Goal: Navigation & Orientation: Find specific page/section

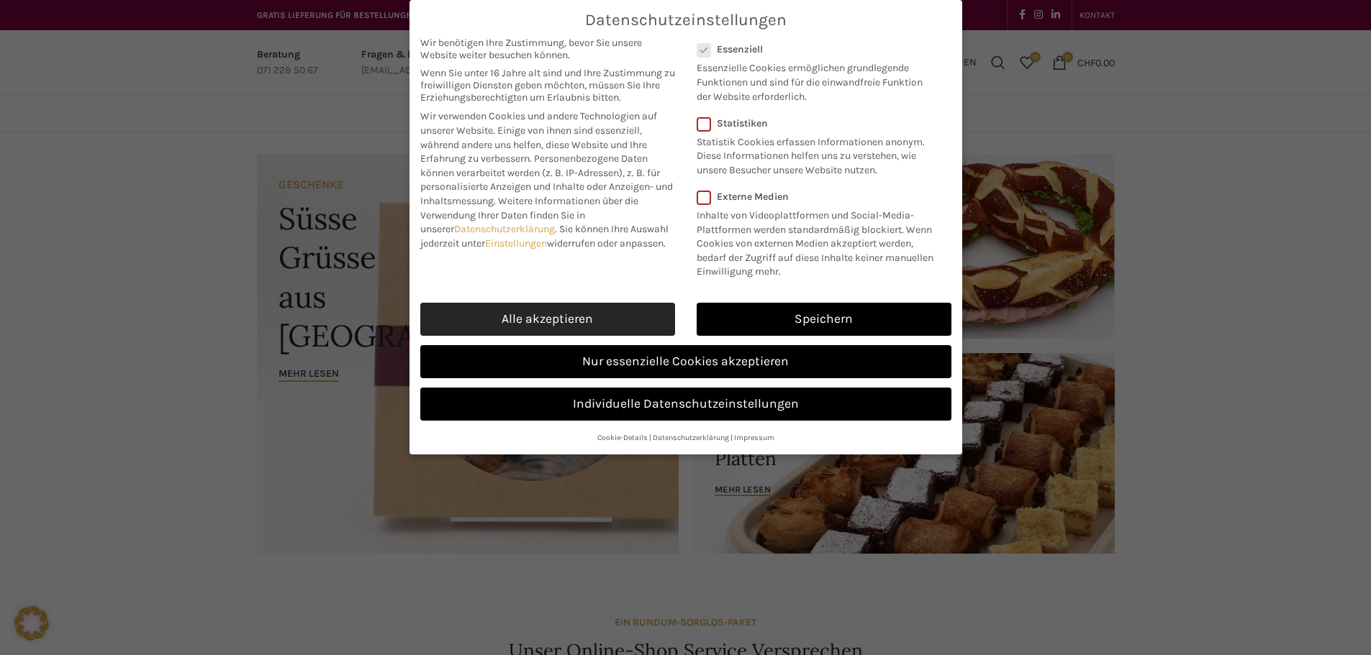
click at [553, 319] on link "Alle akzeptieren" at bounding box center [547, 319] width 255 height 33
checkbox input "true"
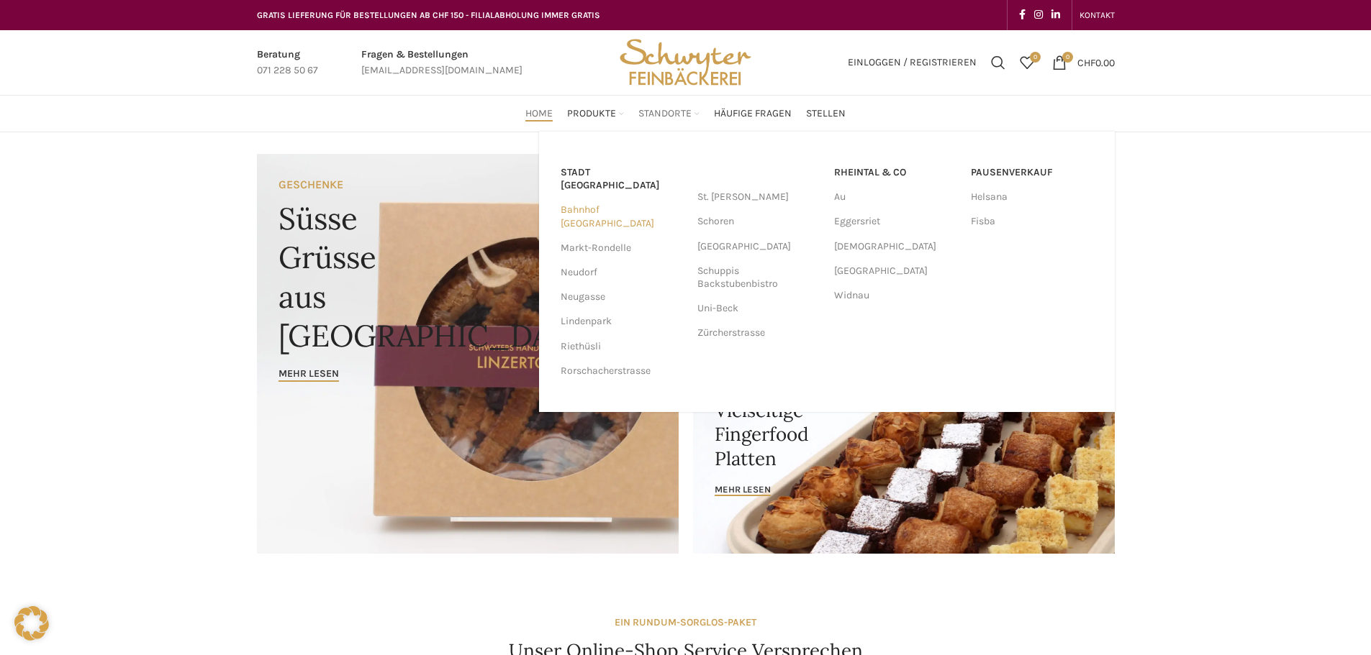
click at [638, 198] on link "Bahnhof [GEOGRAPHIC_DATA]" at bounding box center [621, 216] width 122 height 37
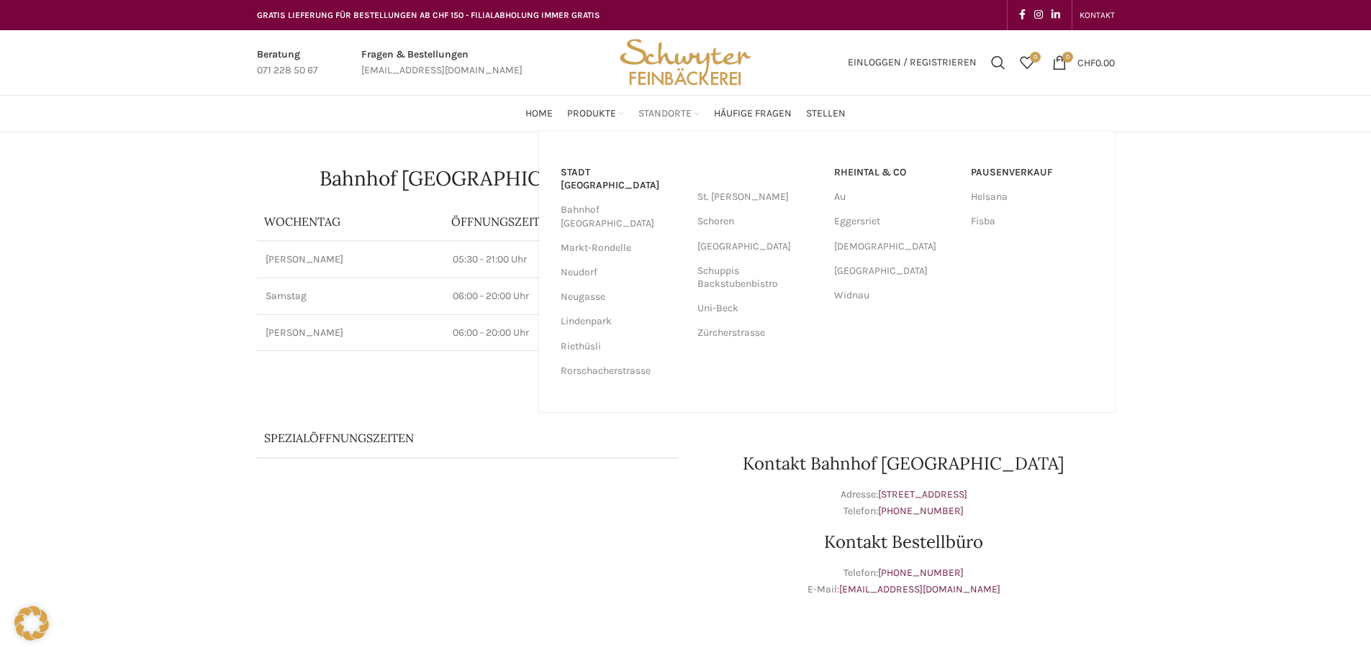
click at [648, 117] on span "Standorte" at bounding box center [664, 114] width 53 height 14
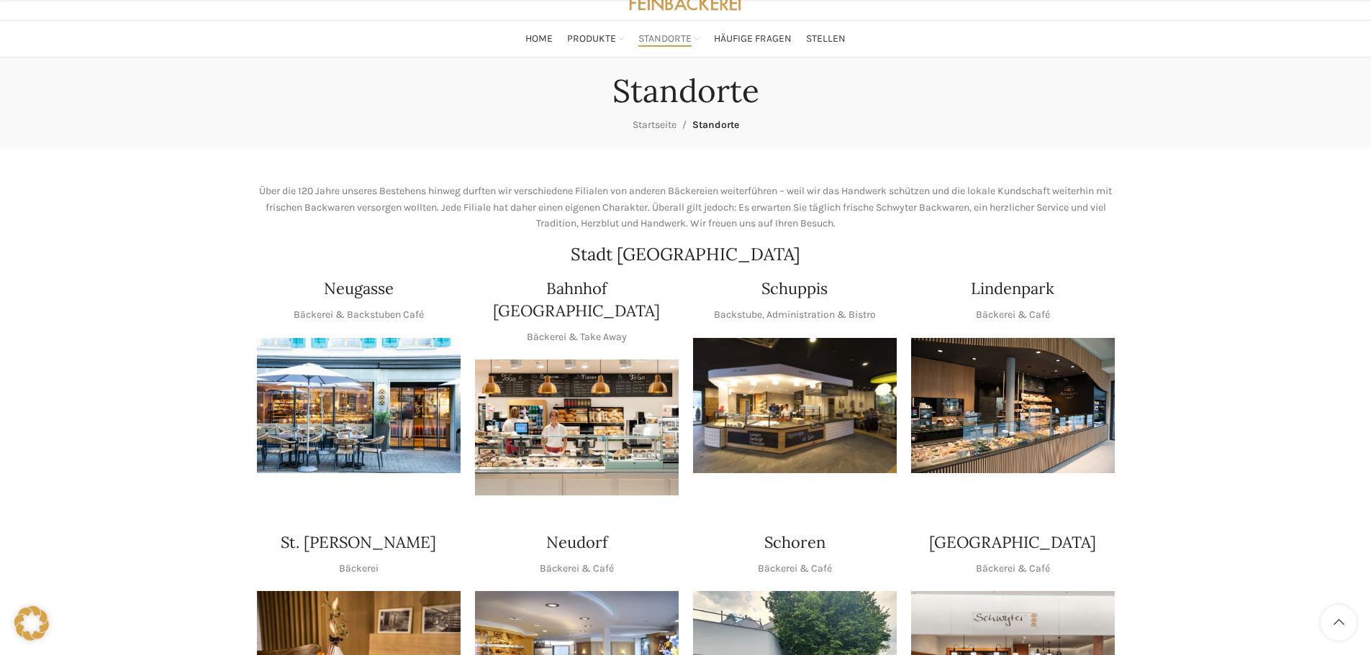
scroll to position [216, 0]
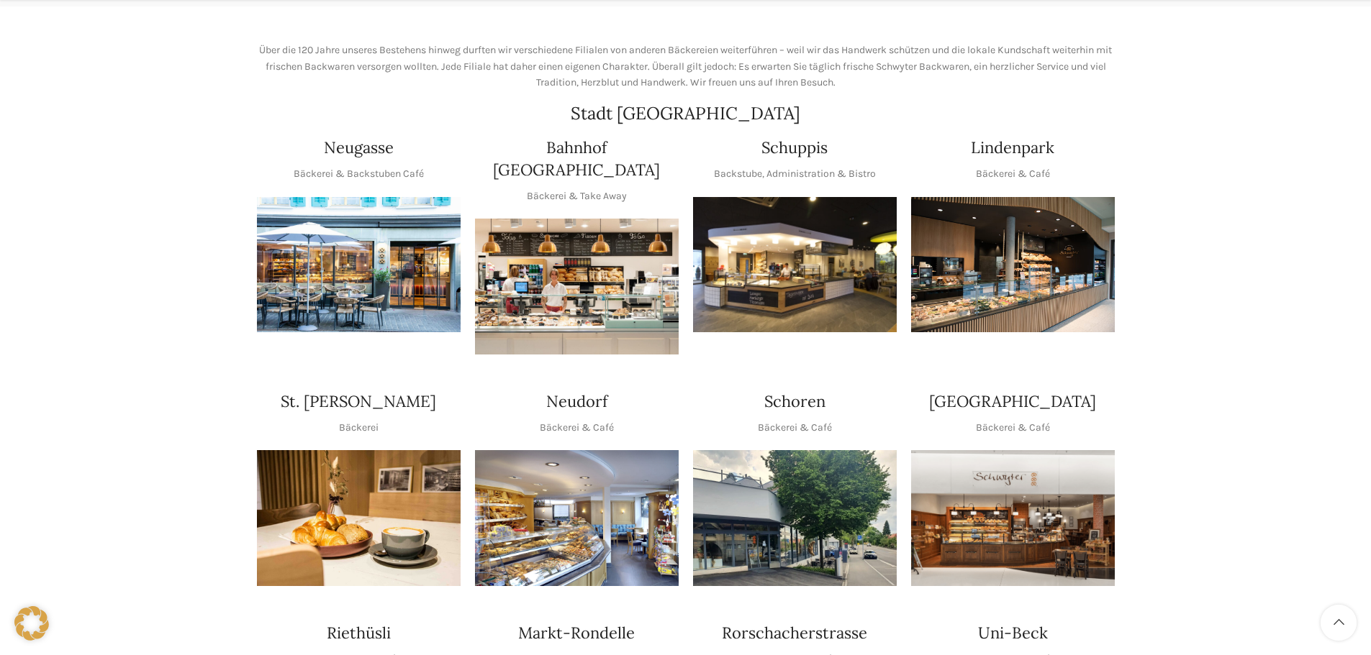
click at [353, 283] on img "1 / 1" at bounding box center [359, 265] width 204 height 136
click at [768, 254] on img "1 / 1" at bounding box center [795, 265] width 204 height 136
click at [1065, 235] on img "1 / 1" at bounding box center [1013, 265] width 204 height 136
click at [1022, 458] on img "1 / 1" at bounding box center [1013, 518] width 204 height 136
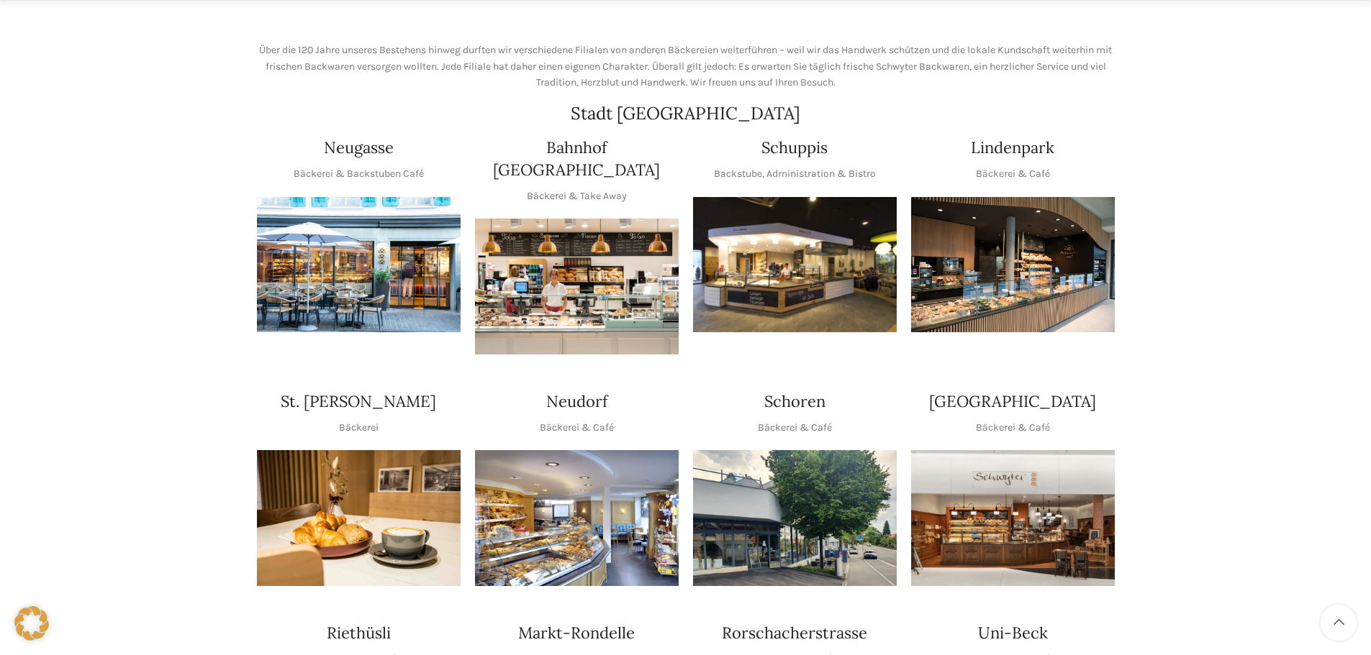
click at [756, 506] on img "1 / 1" at bounding box center [795, 518] width 204 height 136
click at [486, 486] on img "1 / 1" at bounding box center [577, 518] width 204 height 136
click at [359, 503] on img "1 / 1" at bounding box center [359, 518] width 204 height 136
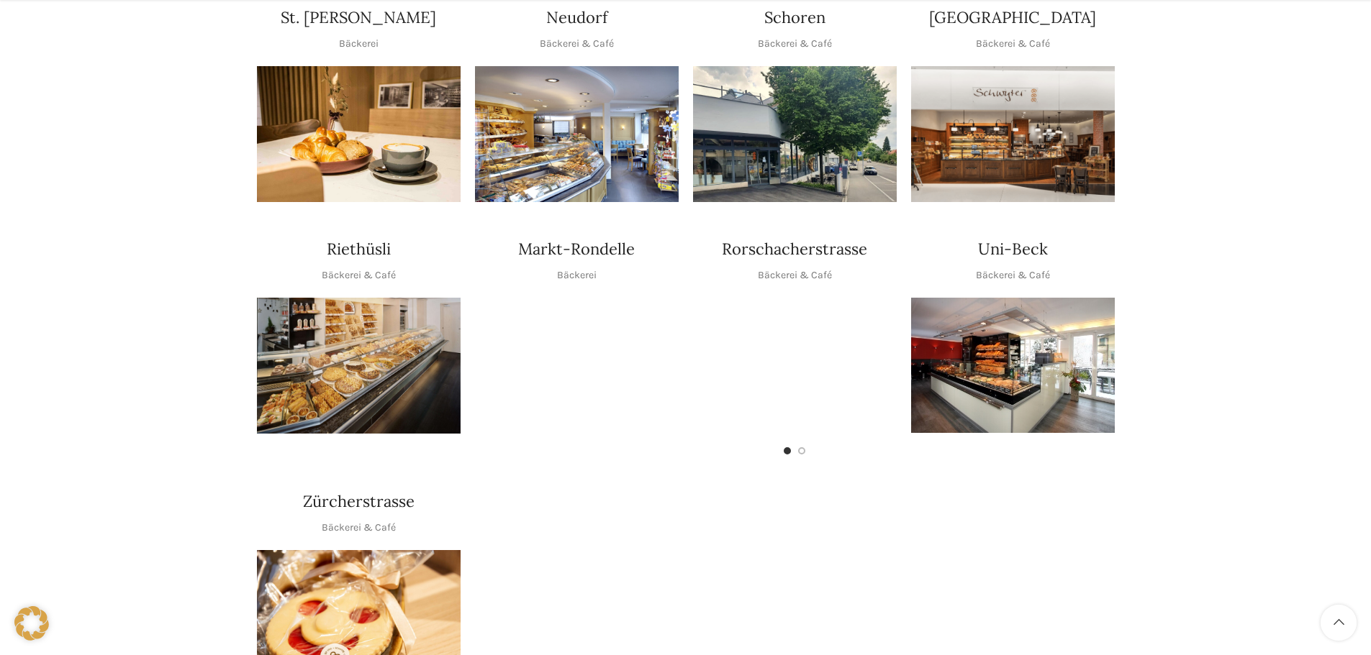
scroll to position [648, 0]
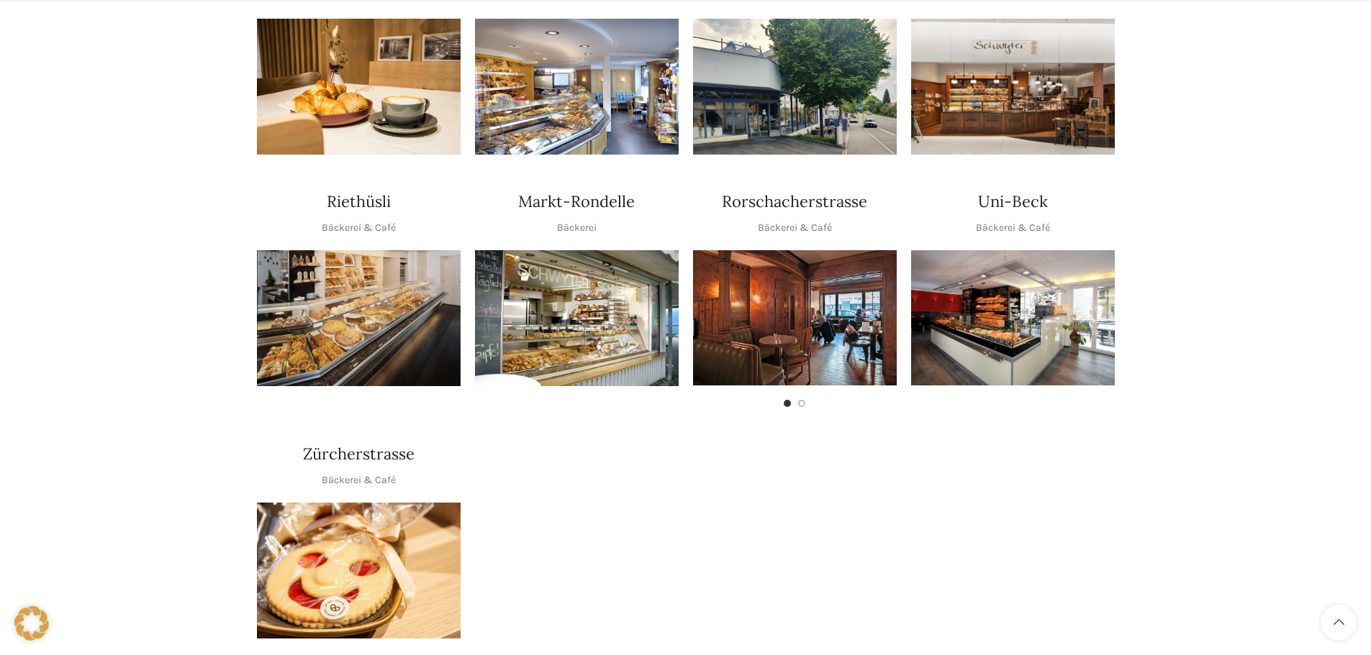
click at [421, 309] on img "1 / 1" at bounding box center [359, 318] width 204 height 136
click at [607, 292] on img "1 / 1" at bounding box center [577, 318] width 204 height 136
click at [827, 294] on img "1 / 2" at bounding box center [795, 317] width 204 height 135
click at [958, 284] on img "1 / 1" at bounding box center [1013, 317] width 204 height 135
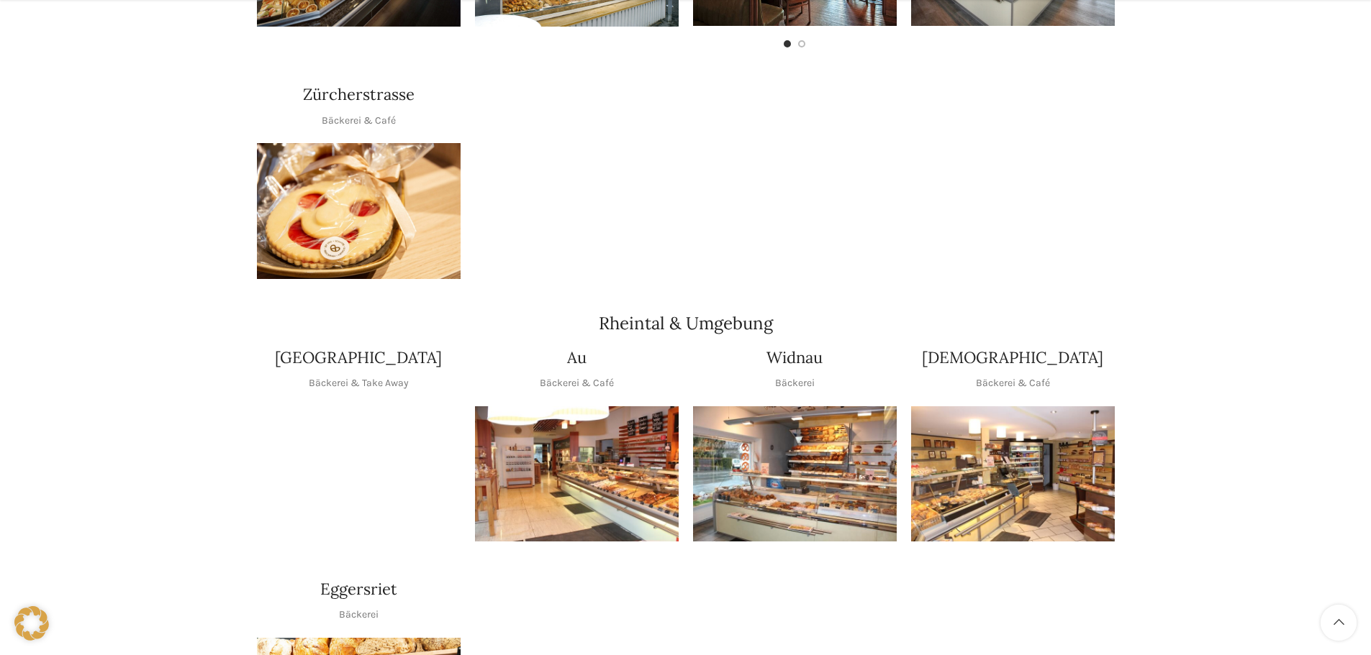
click at [348, 228] on img "1 / 1" at bounding box center [359, 211] width 204 height 136
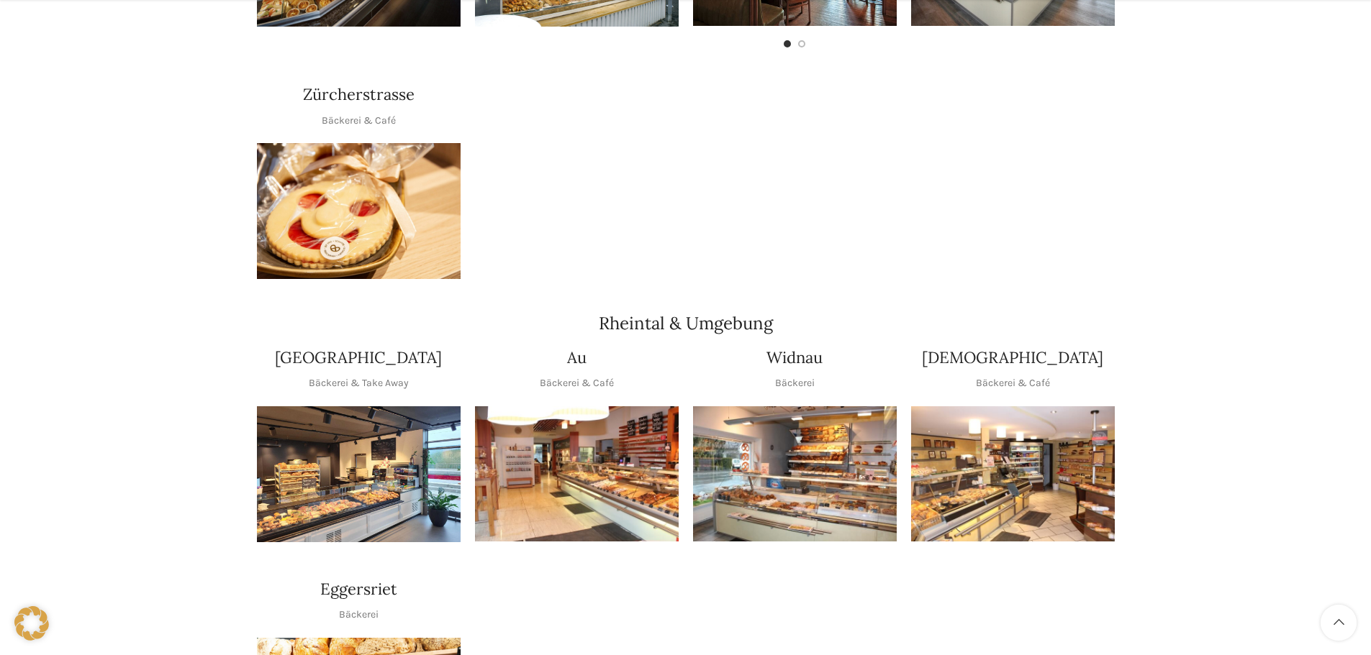
click at [425, 416] on img "1 / 1" at bounding box center [359, 474] width 204 height 136
click at [527, 439] on img "1 / 1" at bounding box center [577, 474] width 204 height 136
click at [717, 450] on img "1 / 1" at bounding box center [795, 474] width 204 height 136
click at [1041, 457] on img "1 / 1" at bounding box center [1013, 474] width 204 height 136
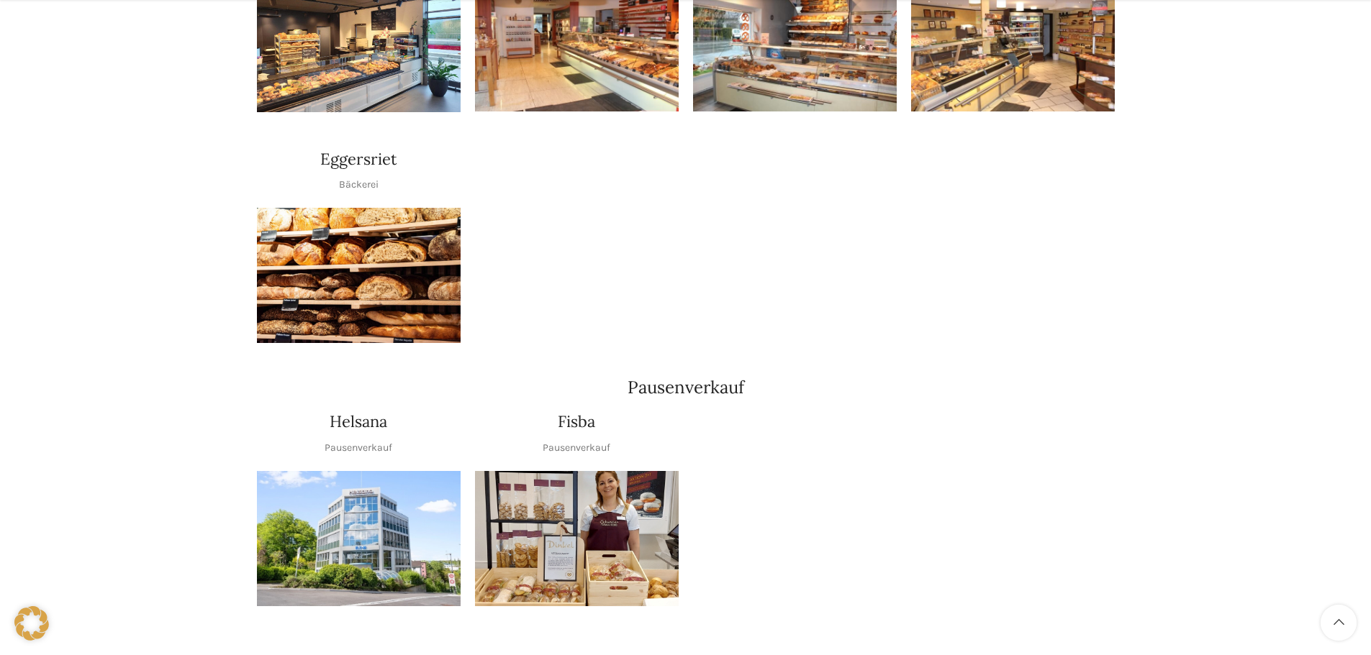
scroll to position [1439, 0]
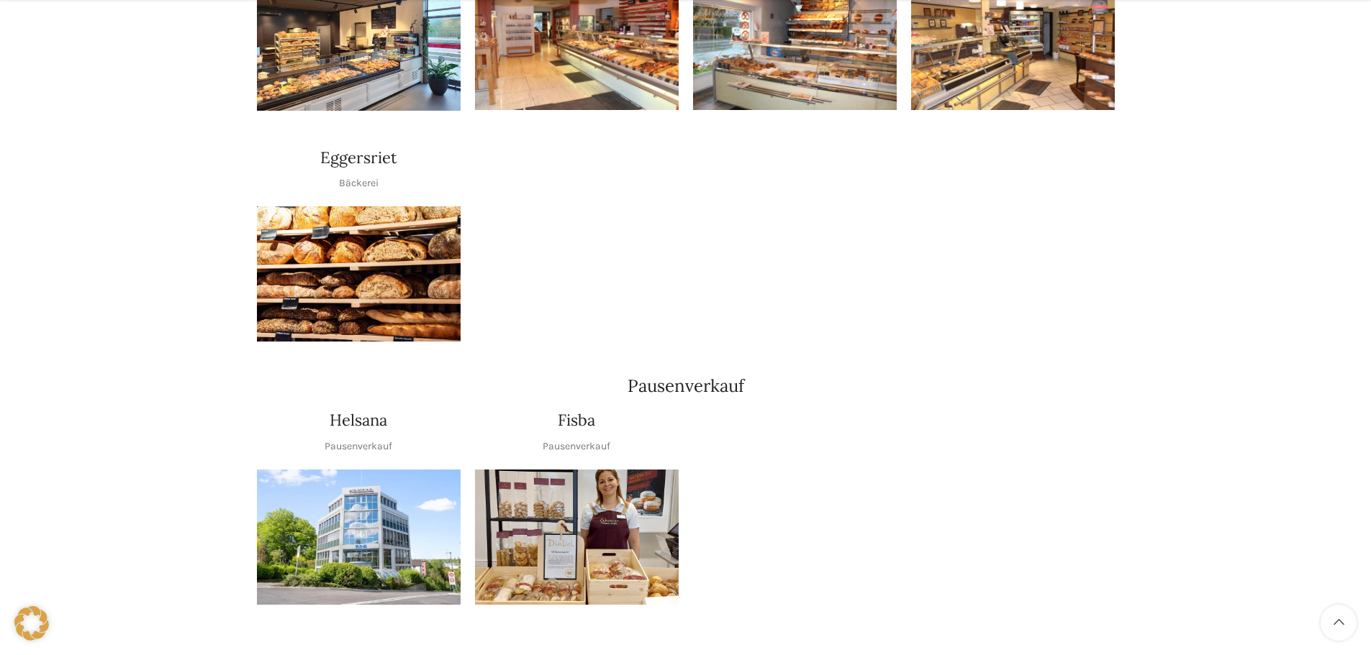
click at [374, 259] on img "1 / 1" at bounding box center [359, 274] width 204 height 136
click at [372, 486] on img "1 / 1" at bounding box center [359, 538] width 204 height 136
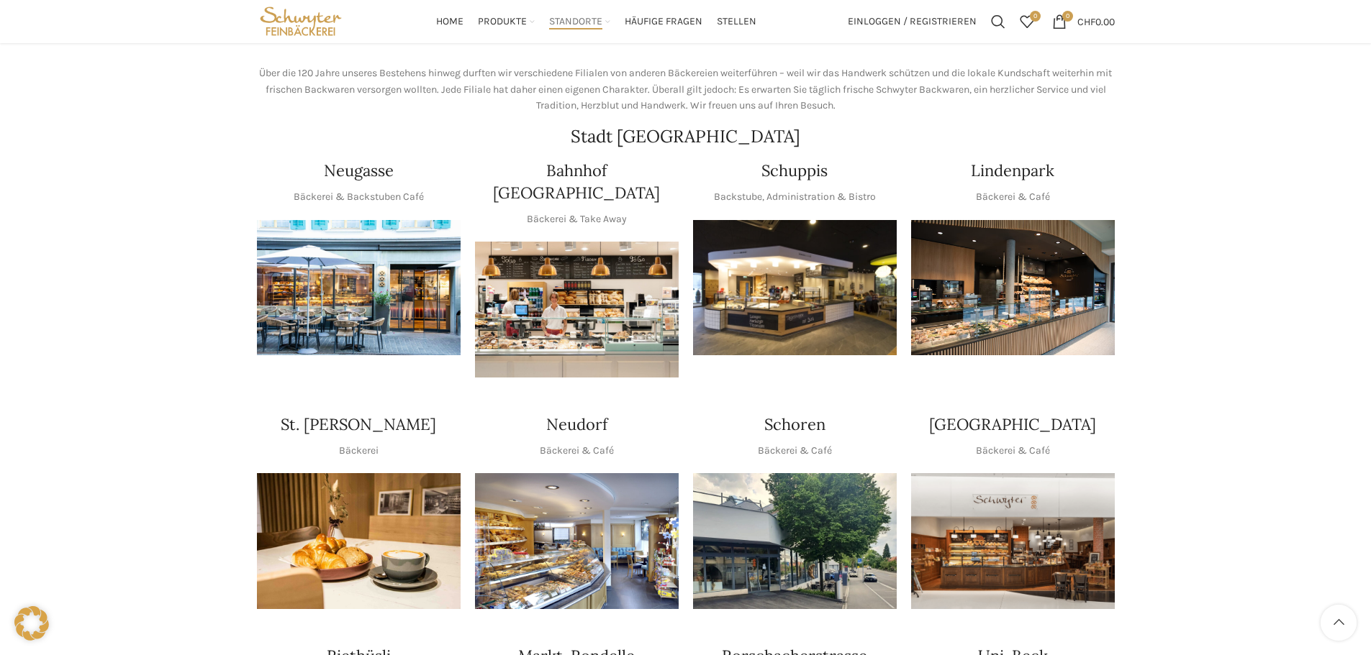
scroll to position [0, 0]
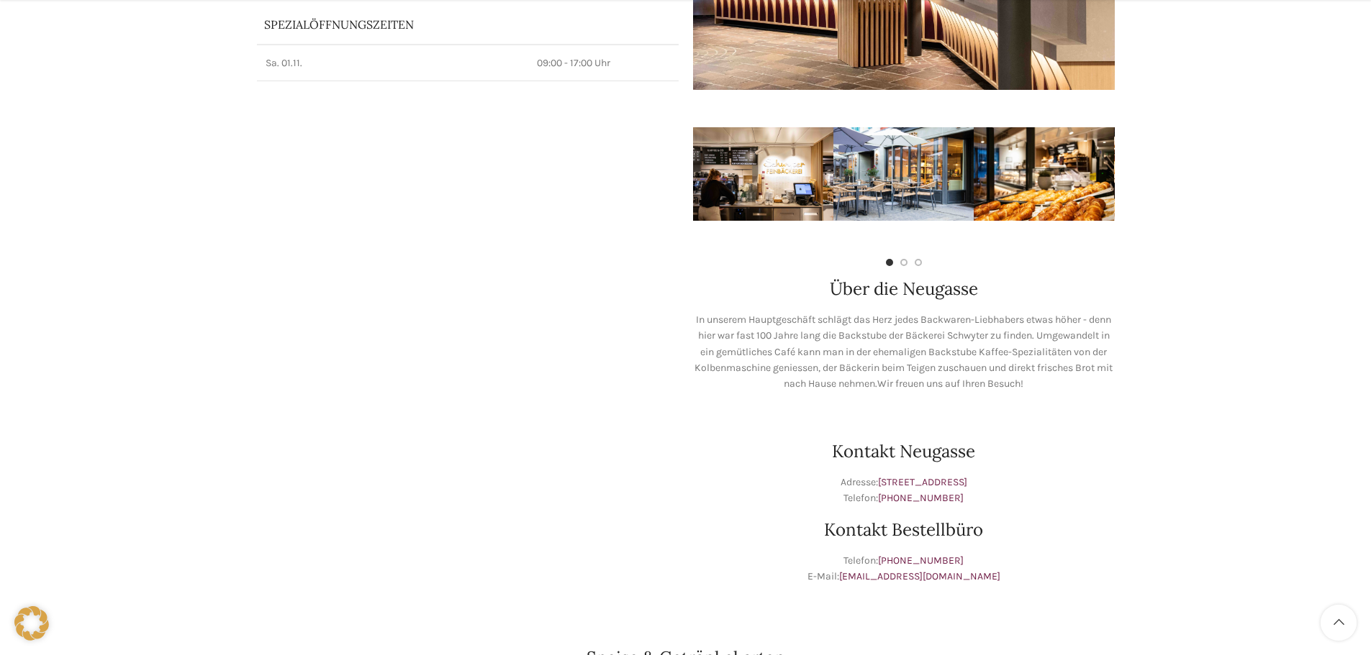
scroll to position [432, 0]
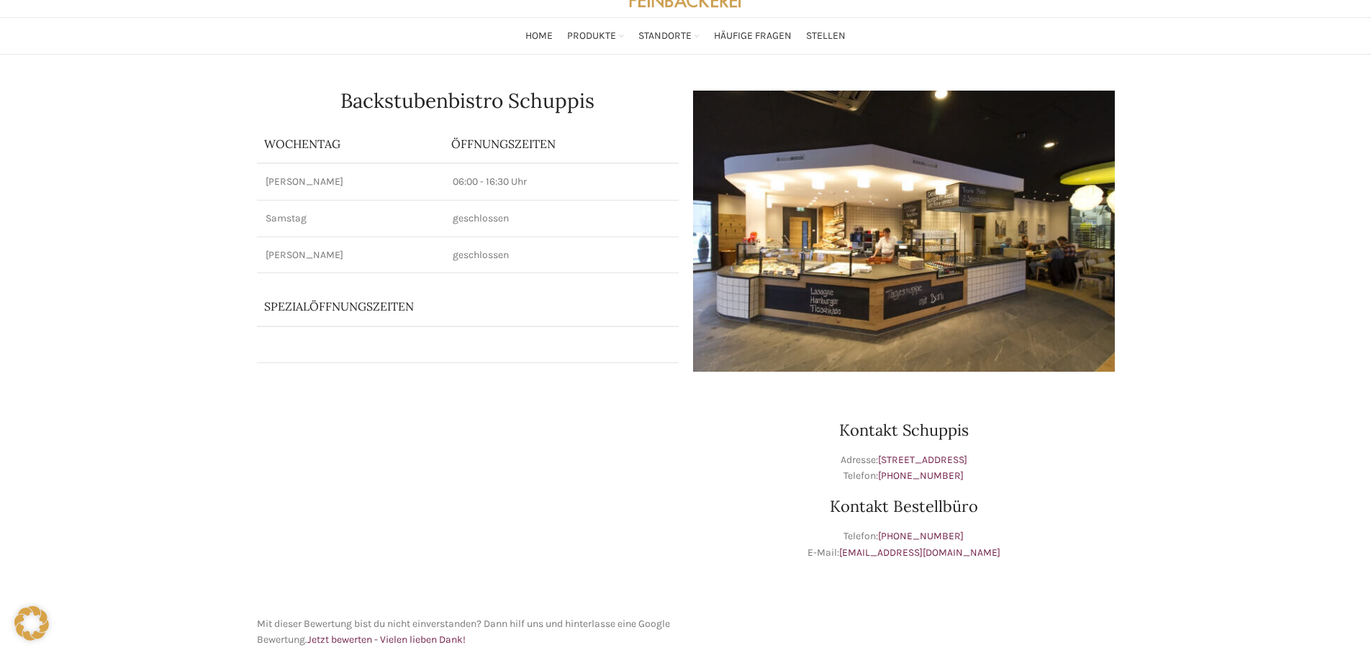
scroll to position [288, 0]
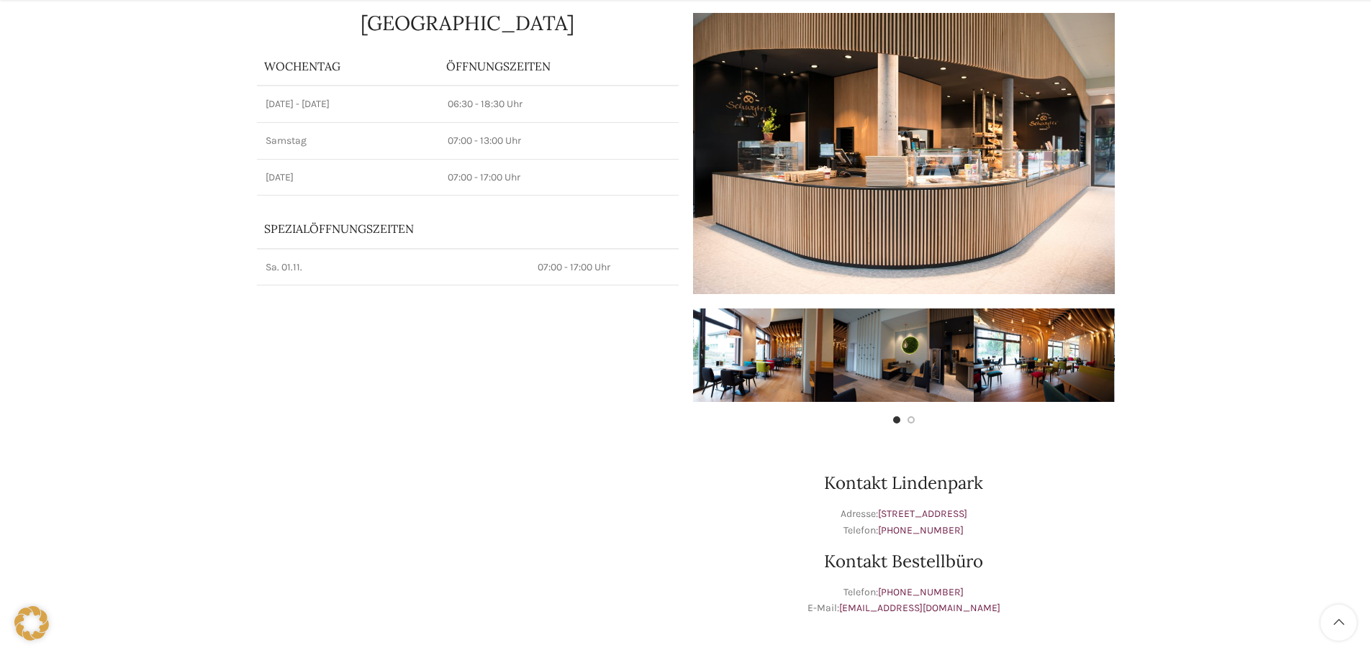
scroll to position [360, 0]
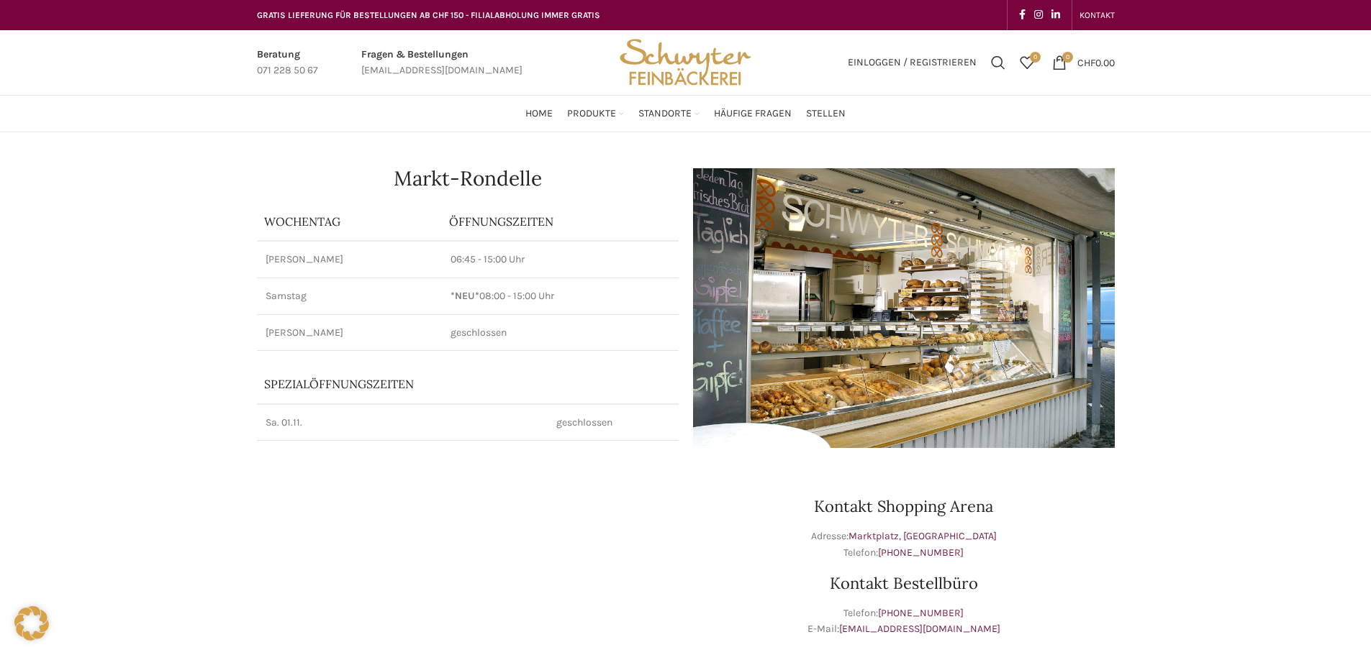
drag, startPoint x: 0, startPoint y: 0, endPoint x: 607, endPoint y: 292, distance: 673.8
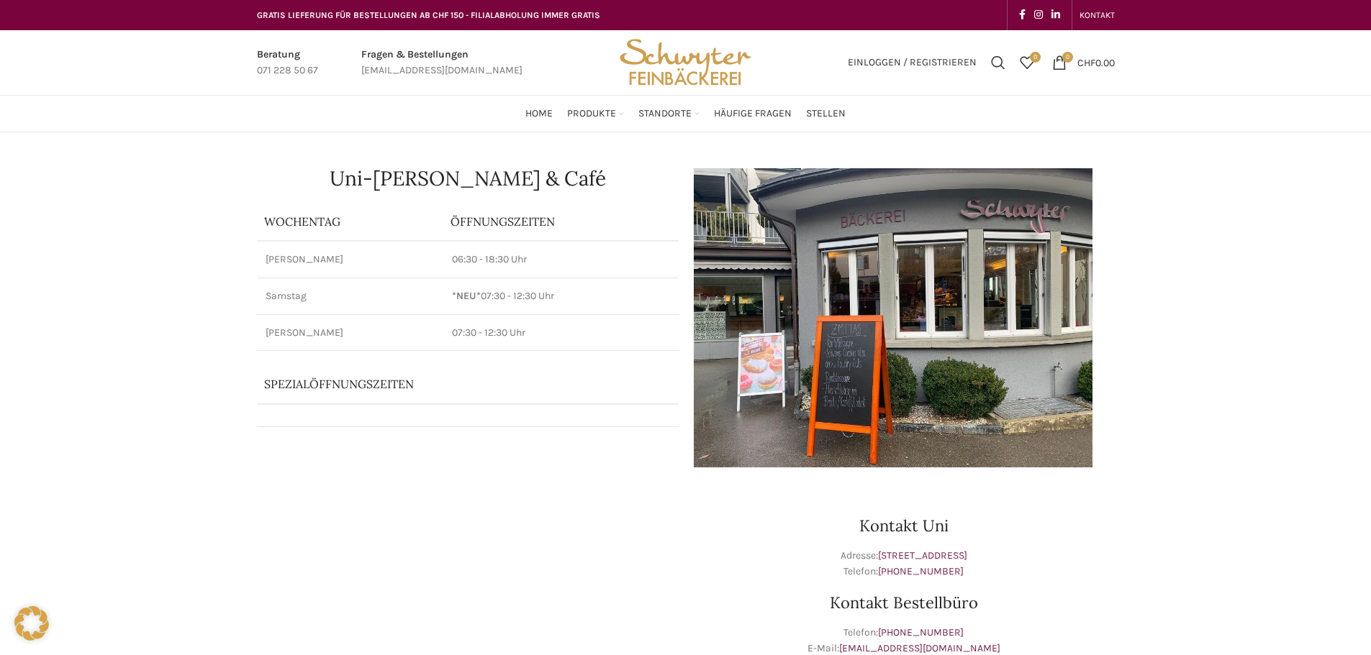
drag, startPoint x: 0, startPoint y: 0, endPoint x: 950, endPoint y: 285, distance: 991.5
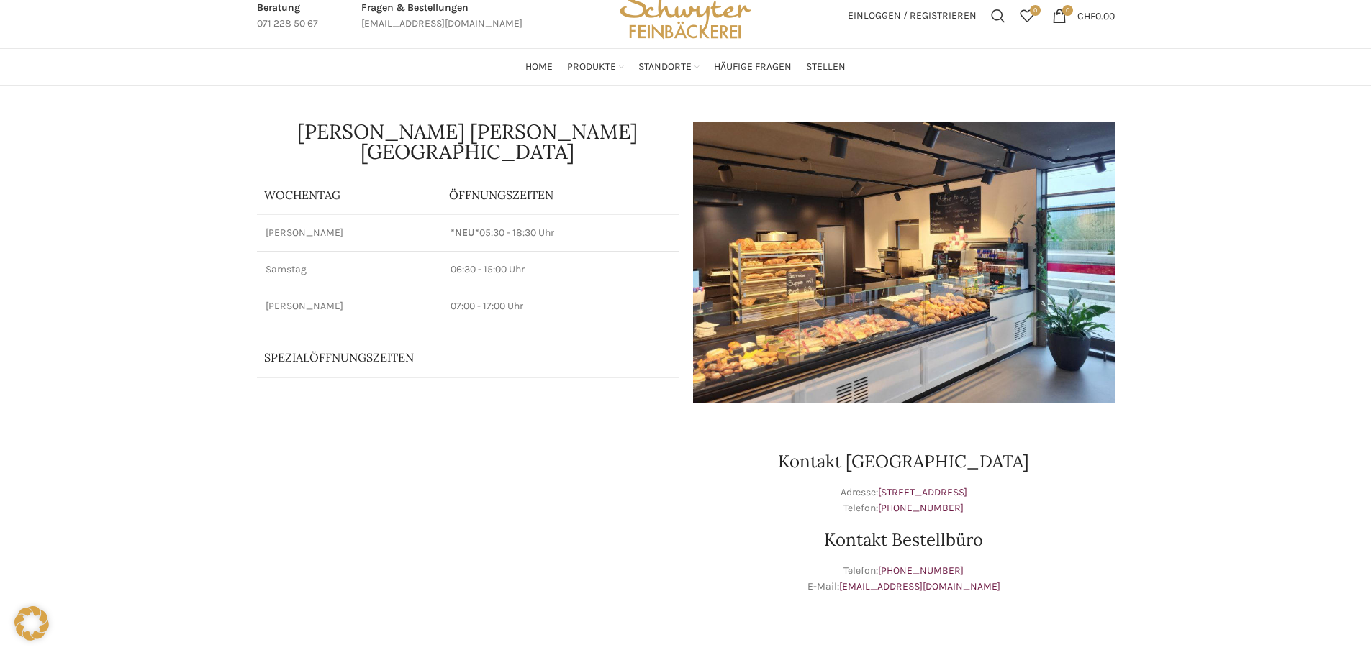
scroll to position [216, 0]
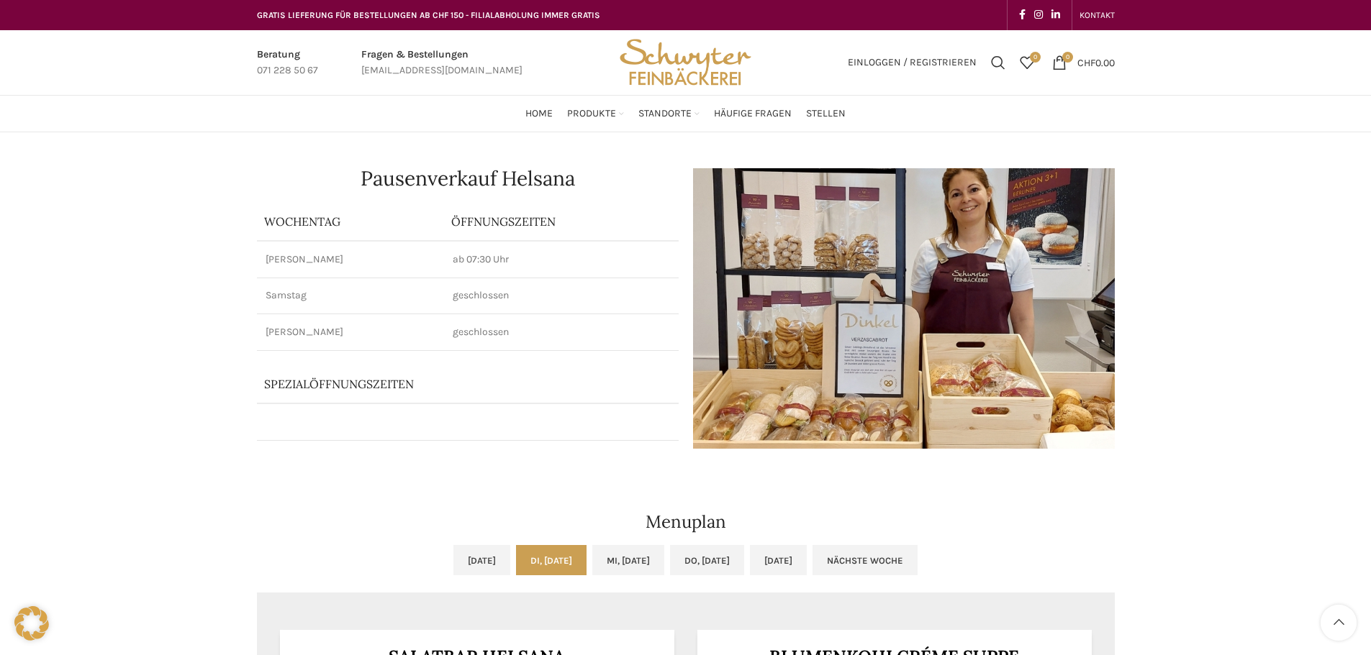
scroll to position [360, 0]
